Goal: Transaction & Acquisition: Purchase product/service

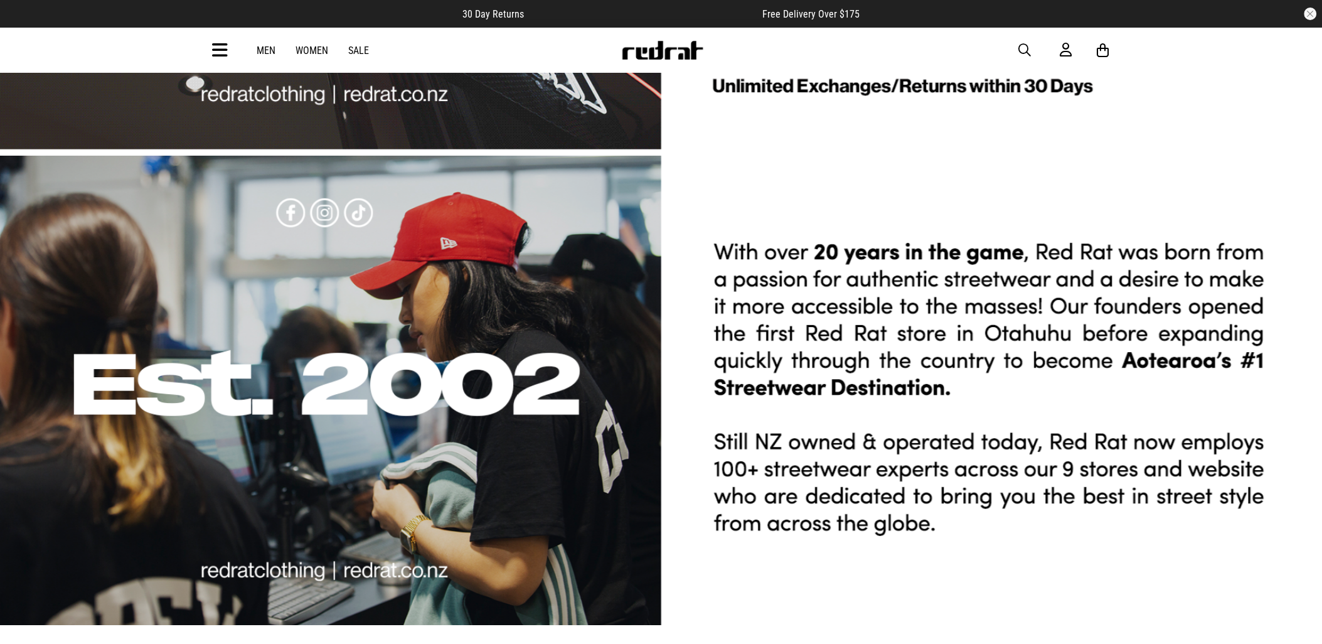
scroll to position [3764, 0]
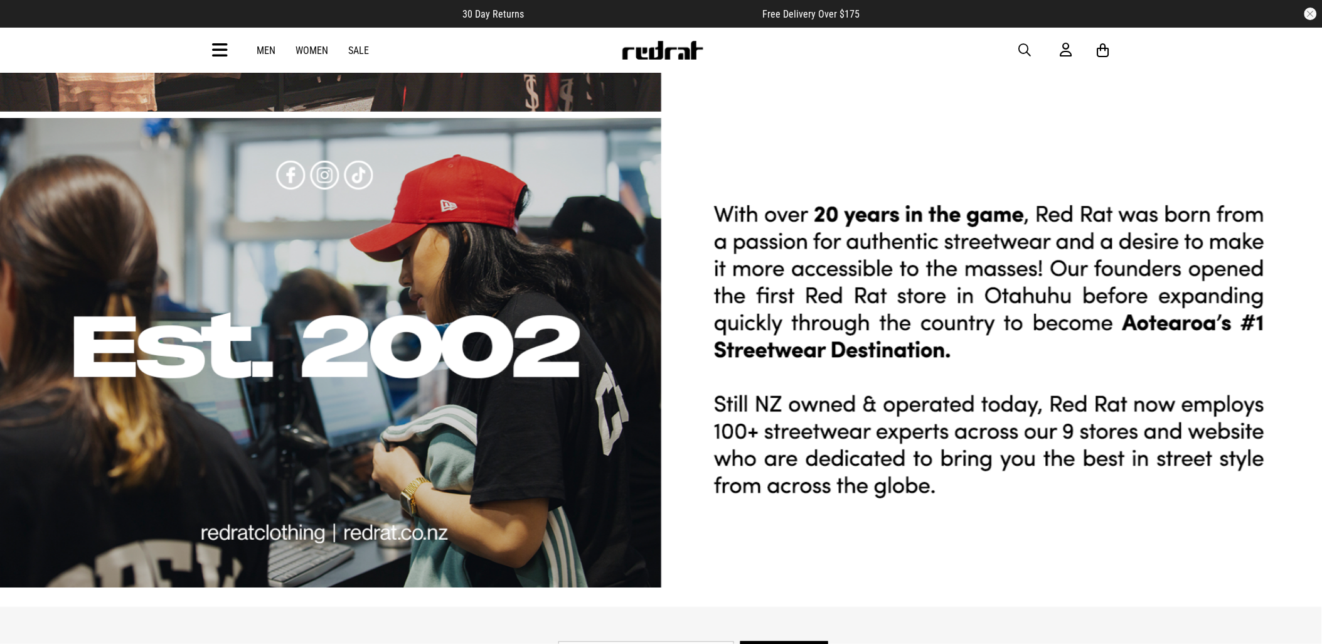
click at [224, 43] on icon at bounding box center [221, 50] width 16 height 21
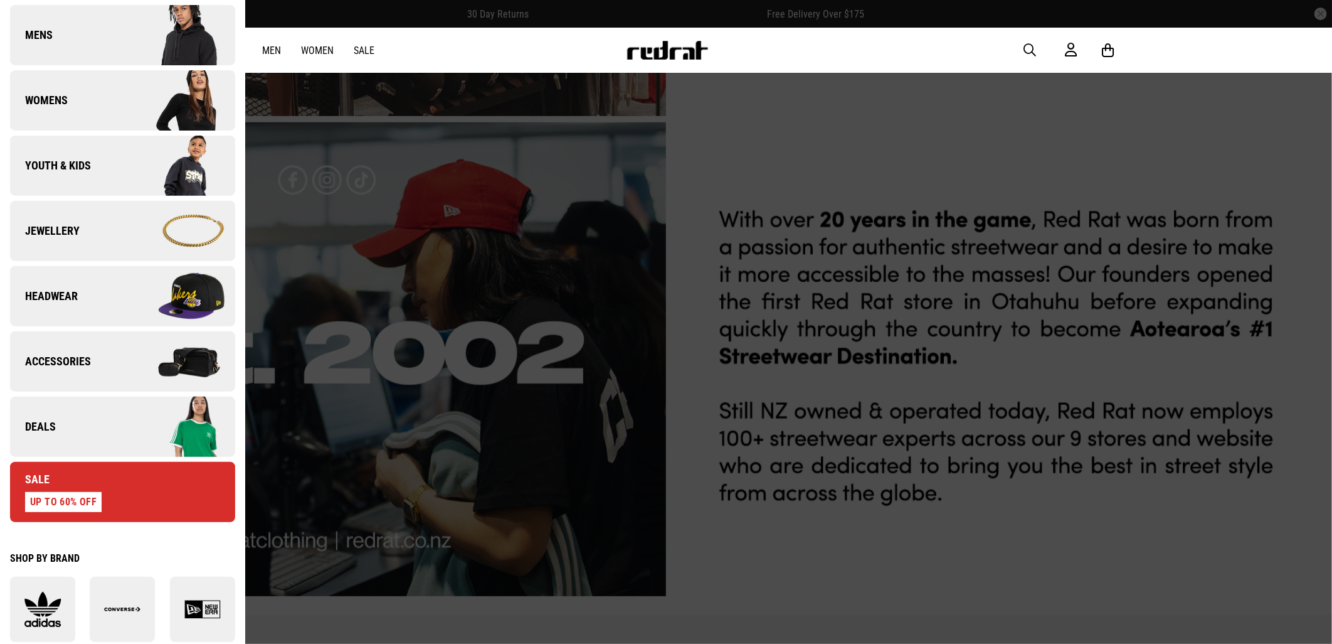
scroll to position [209, 0]
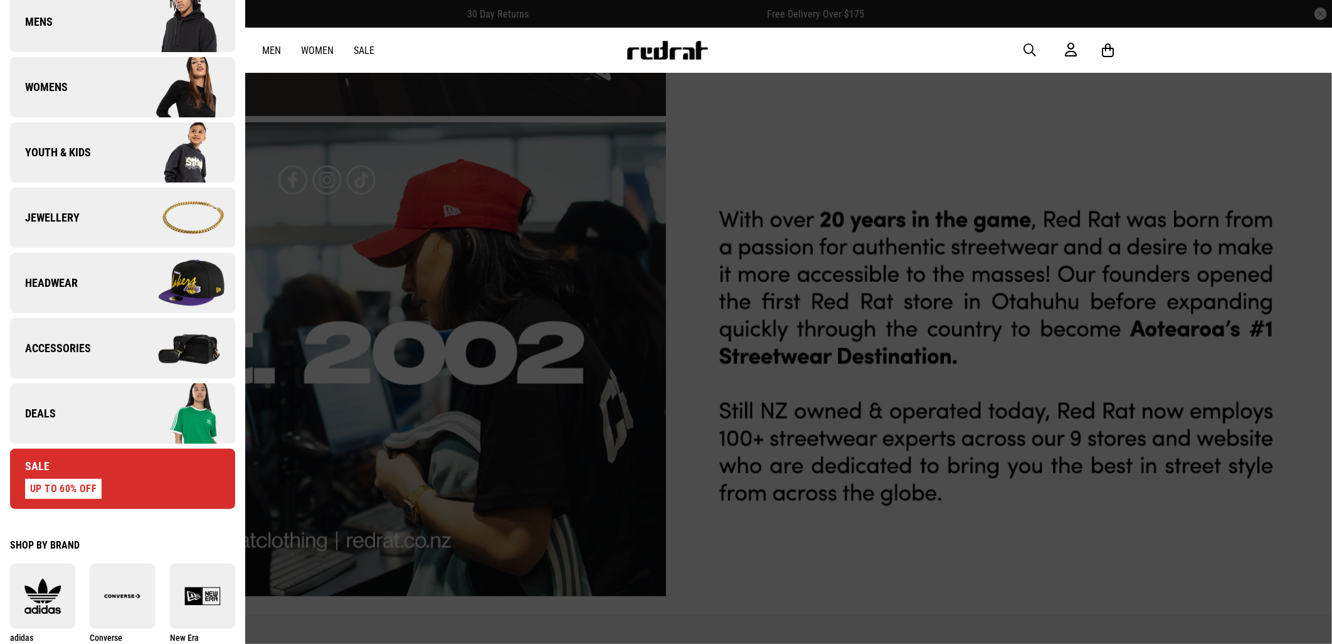
click at [122, 428] on img at bounding box center [178, 413] width 112 height 63
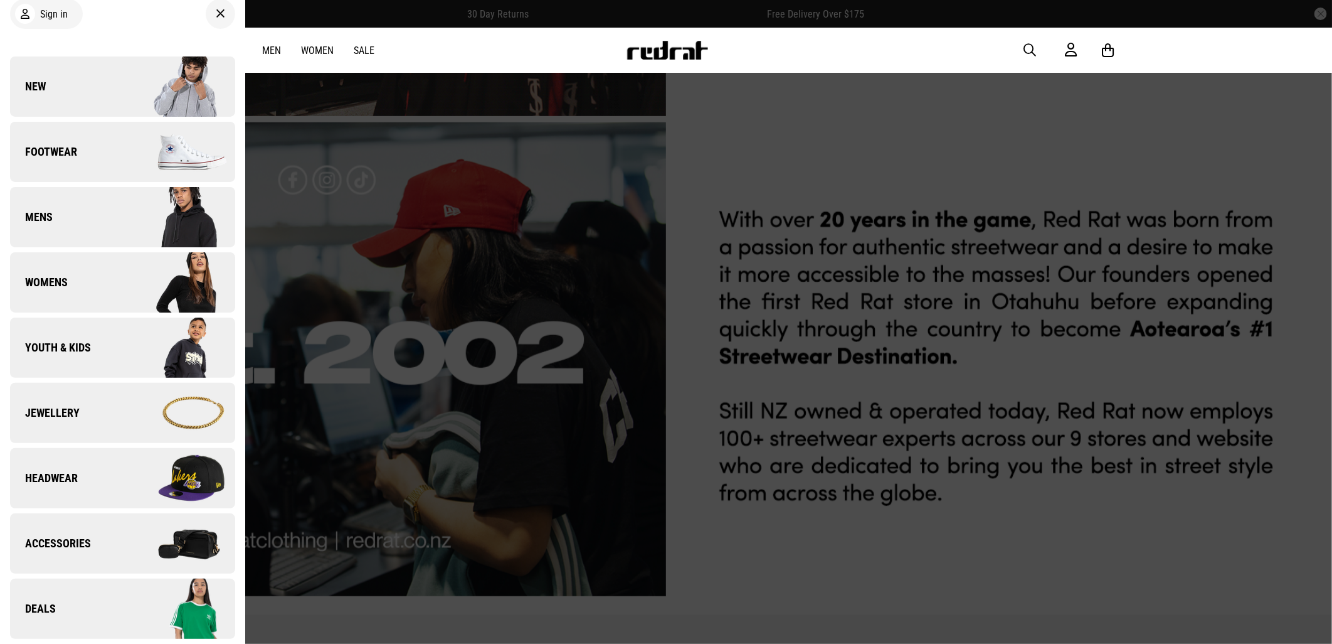
scroll to position [0, 0]
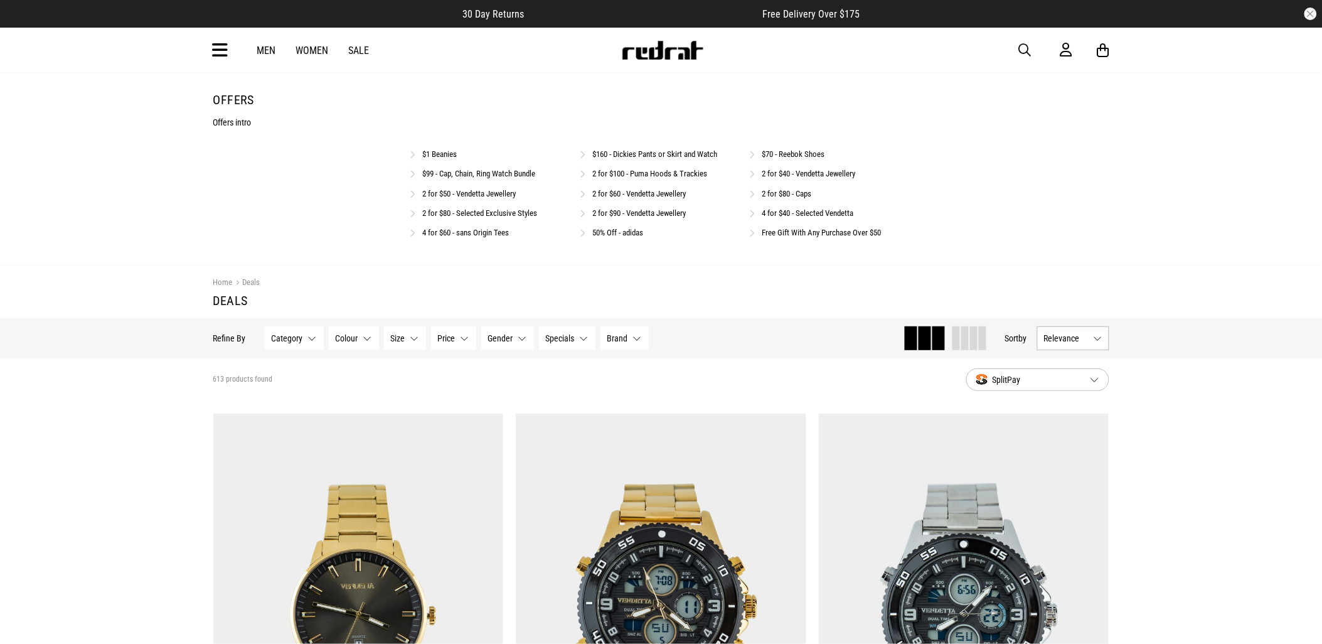
click at [779, 167] on div "2 for $40 - Vendetta Jewellery" at bounding box center [831, 173] width 162 height 12
click at [788, 172] on link "2 for $40 - Vendetta Jewellery" at bounding box center [808, 173] width 93 height 9
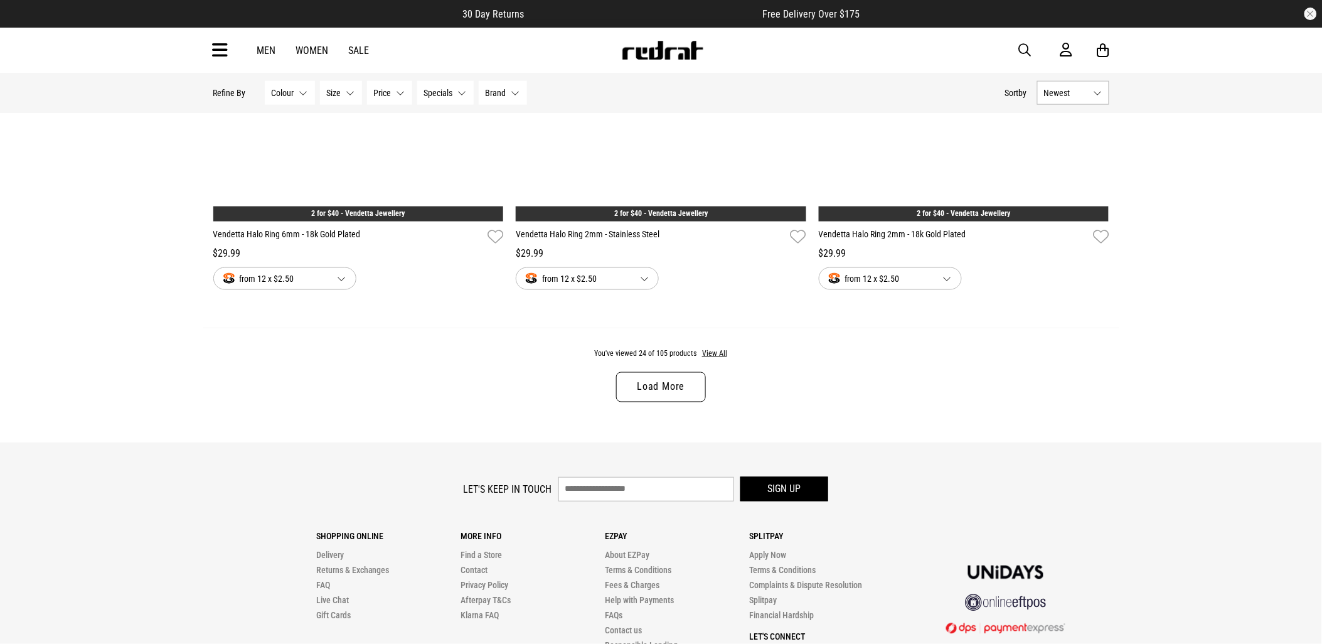
scroll to position [3972, 0]
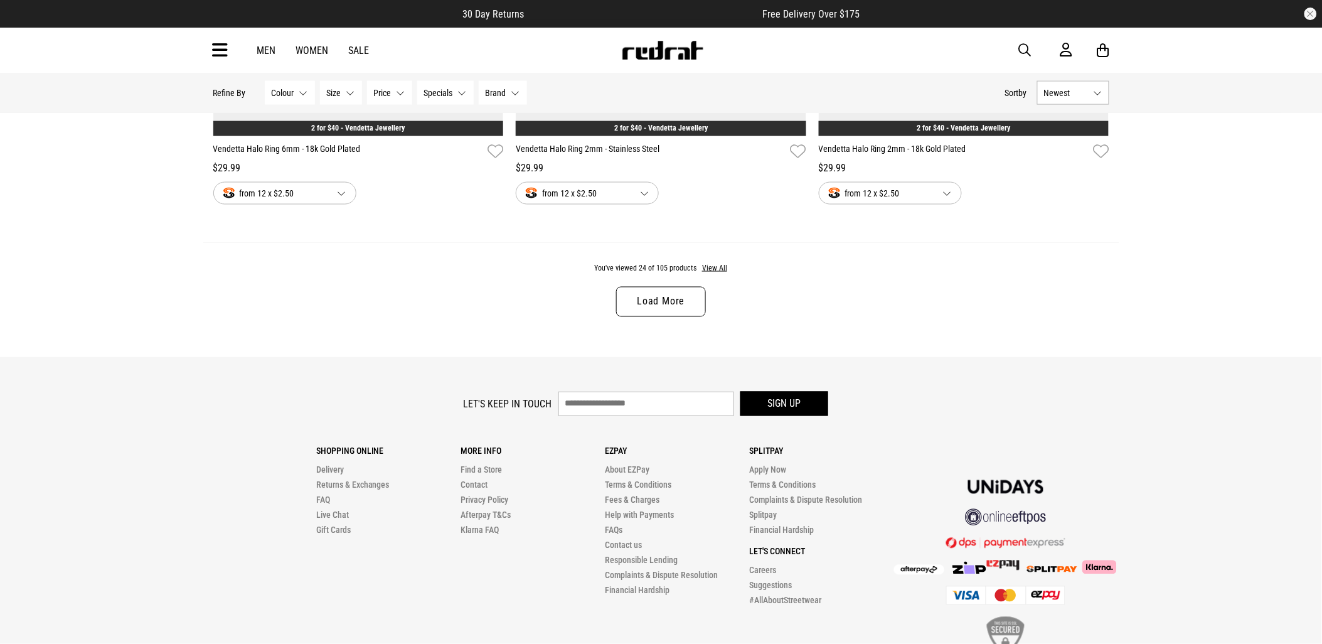
click at [649, 295] on link "Load More" at bounding box center [660, 302] width 89 height 30
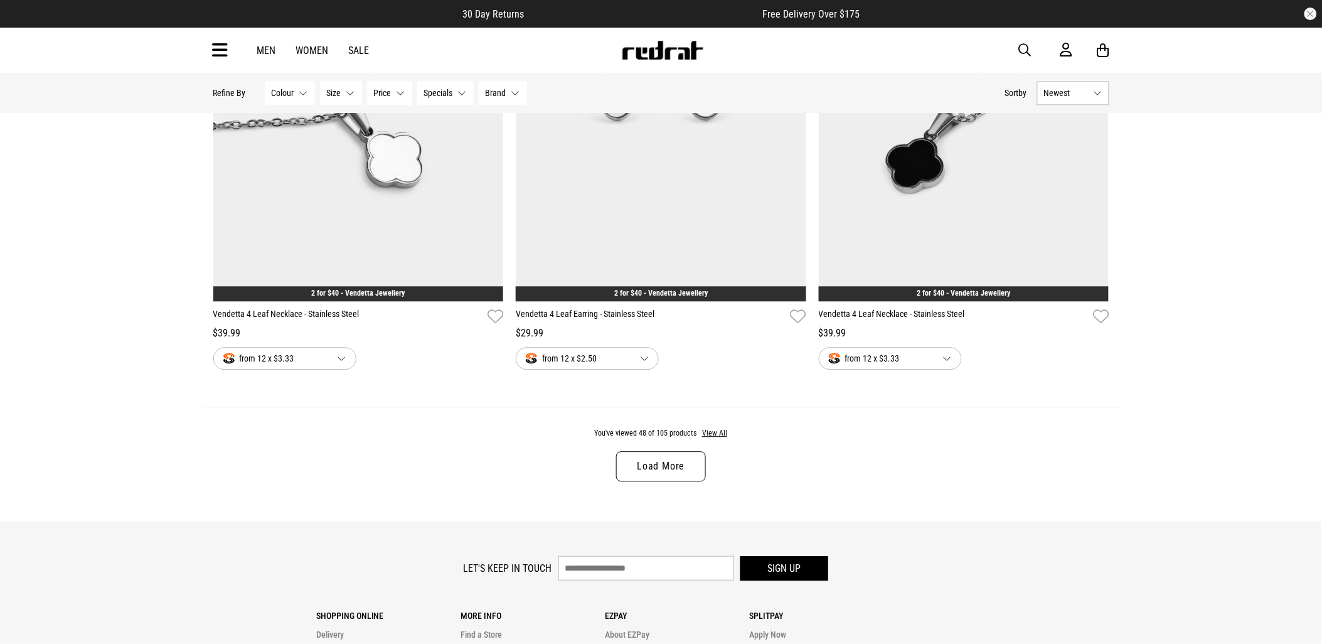
scroll to position [7875, 0]
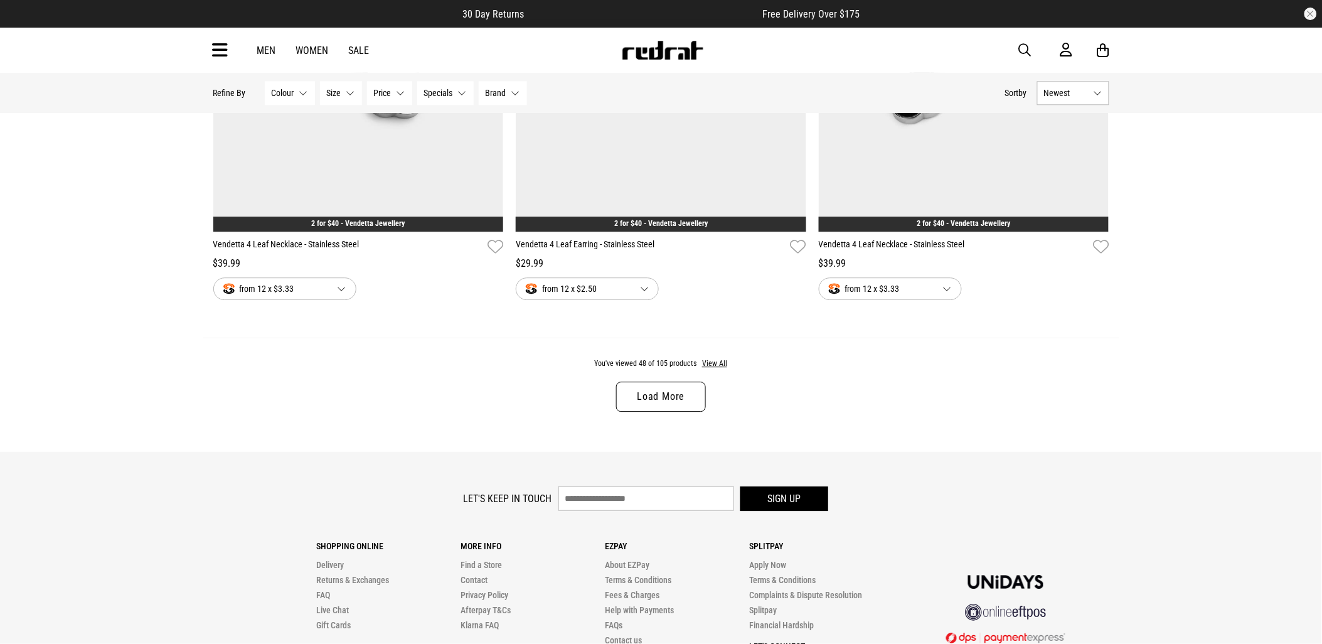
click at [647, 411] on link "Load More" at bounding box center [660, 396] width 89 height 30
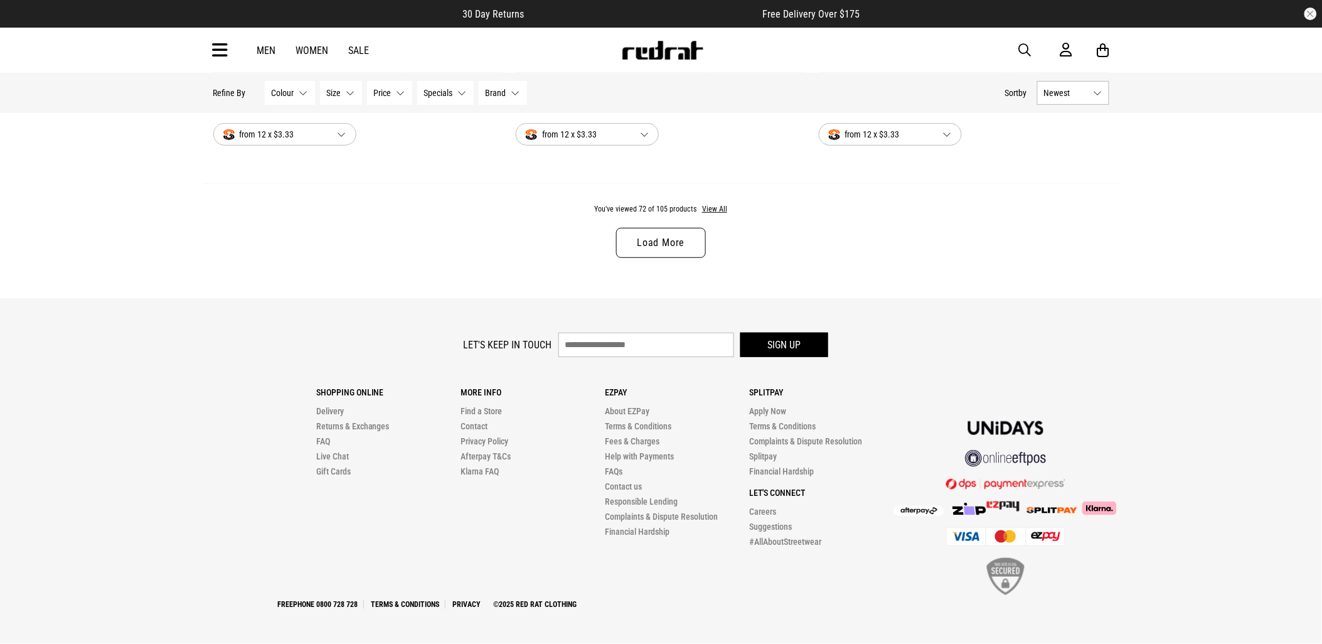
click at [666, 240] on link "Load More" at bounding box center [660, 243] width 89 height 30
click at [649, 248] on link "Load More" at bounding box center [660, 243] width 89 height 30
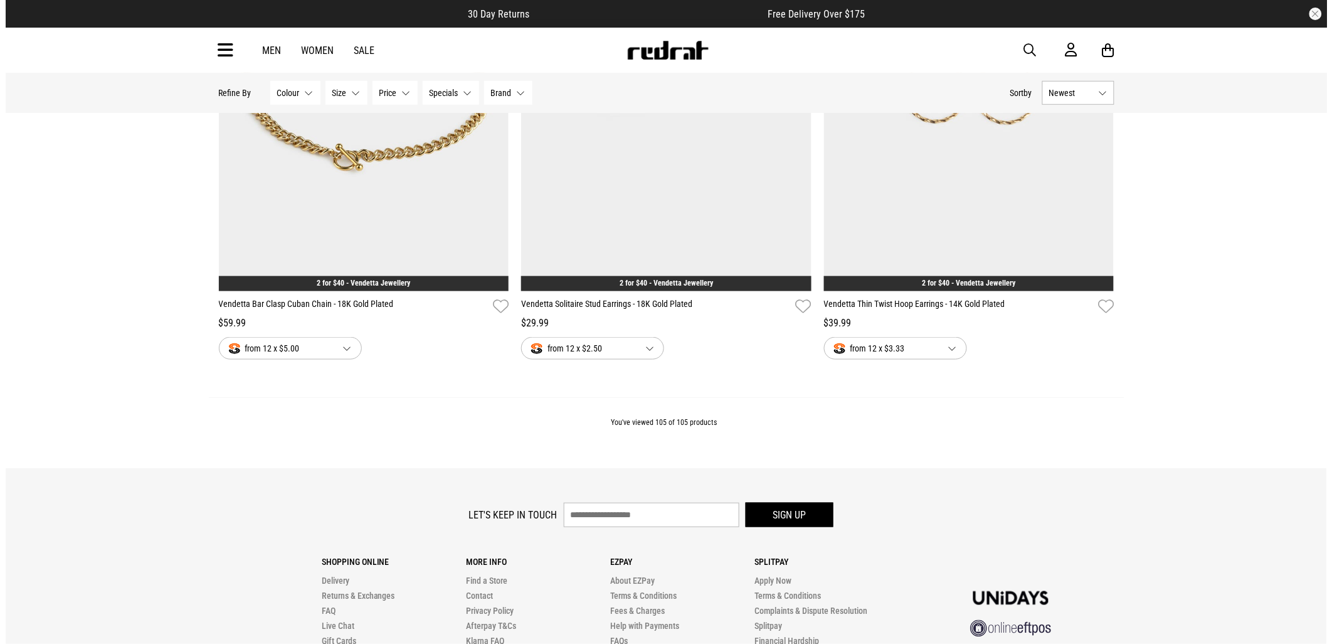
scroll to position [17022, 0]
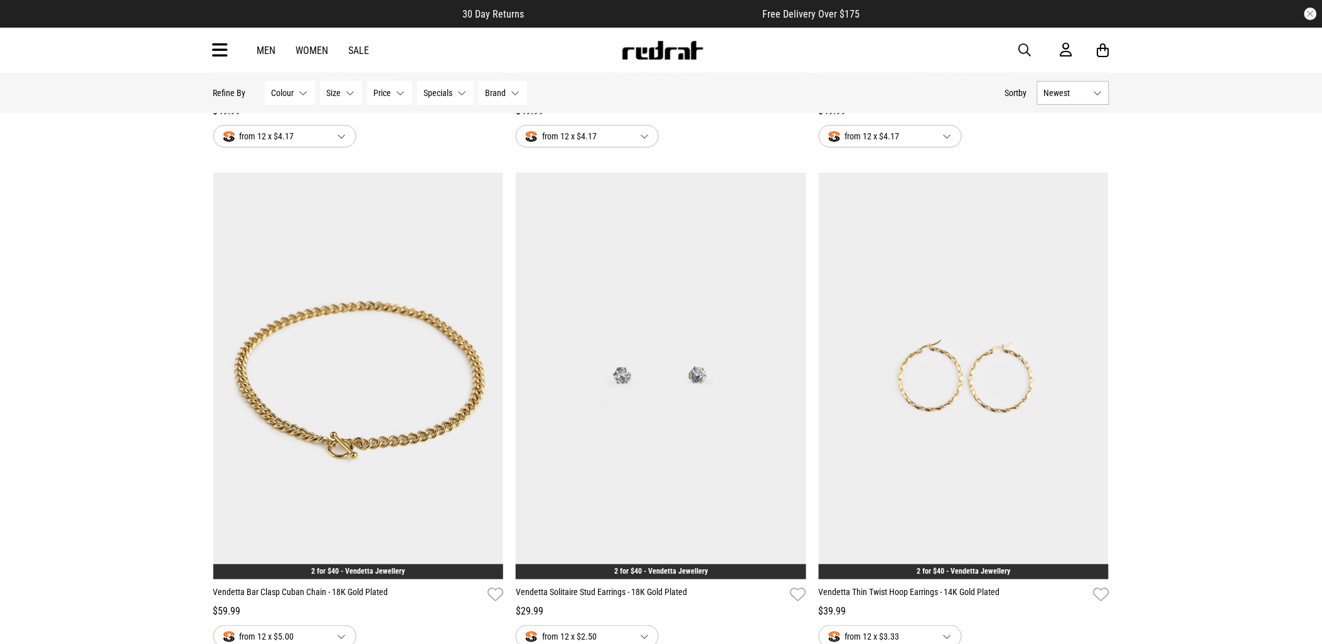
click at [217, 46] on icon at bounding box center [221, 50] width 16 height 21
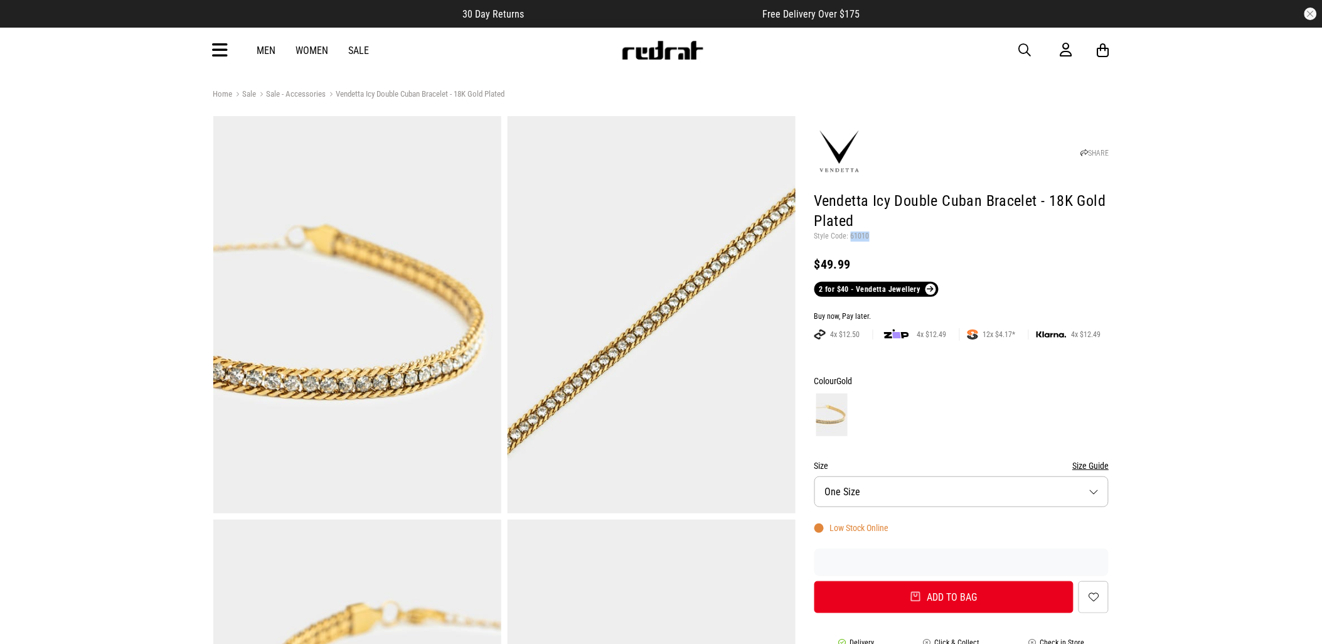
drag, startPoint x: 869, startPoint y: 236, endPoint x: 849, endPoint y: 237, distance: 20.7
click at [849, 237] on p "Style Code: 61010" at bounding box center [961, 236] width 295 height 10
copy p "61010"
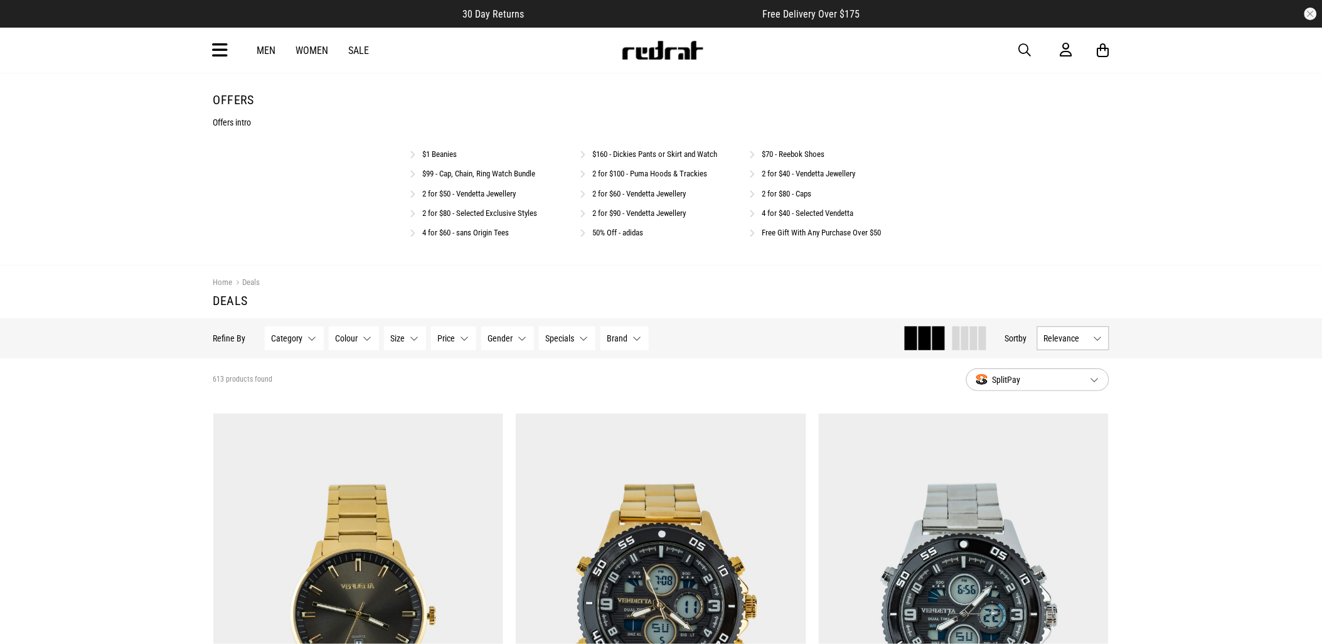
click at [826, 209] on div "4 for $40 - Selected Vendetta" at bounding box center [831, 212] width 162 height 12
click at [830, 212] on link "4 for $40 - Selected Vendetta" at bounding box center [808, 212] width 92 height 9
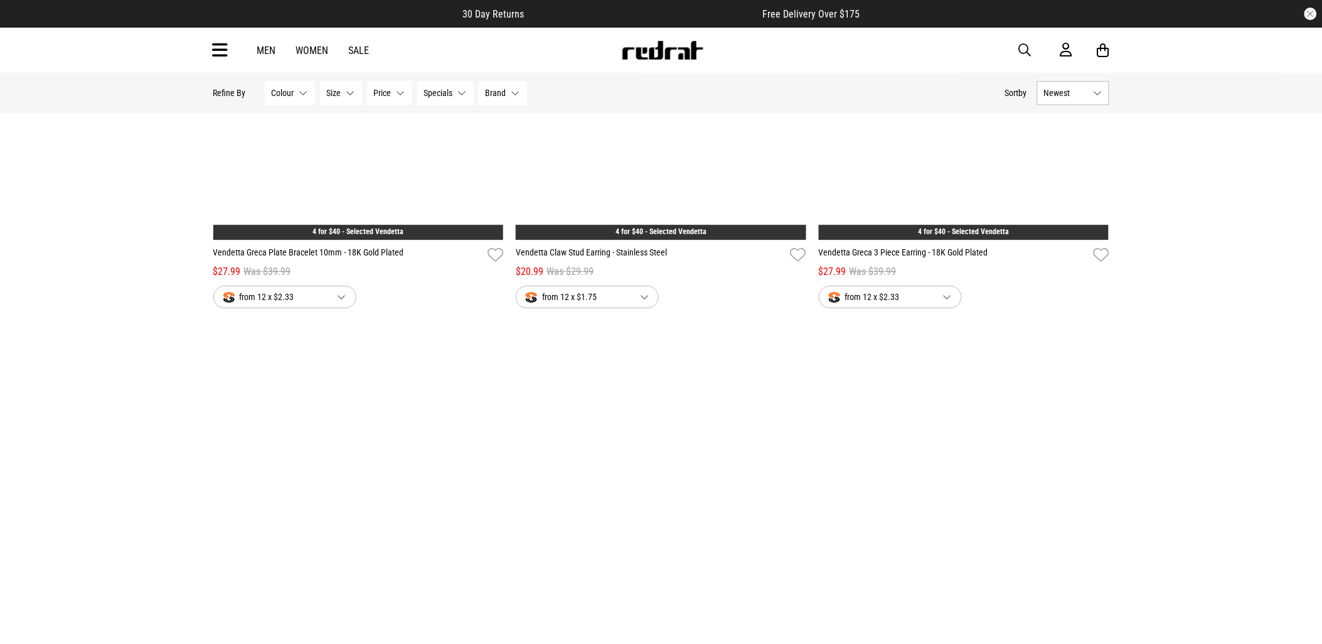
scroll to position [2927, 0]
